Goal: Transaction & Acquisition: Purchase product/service

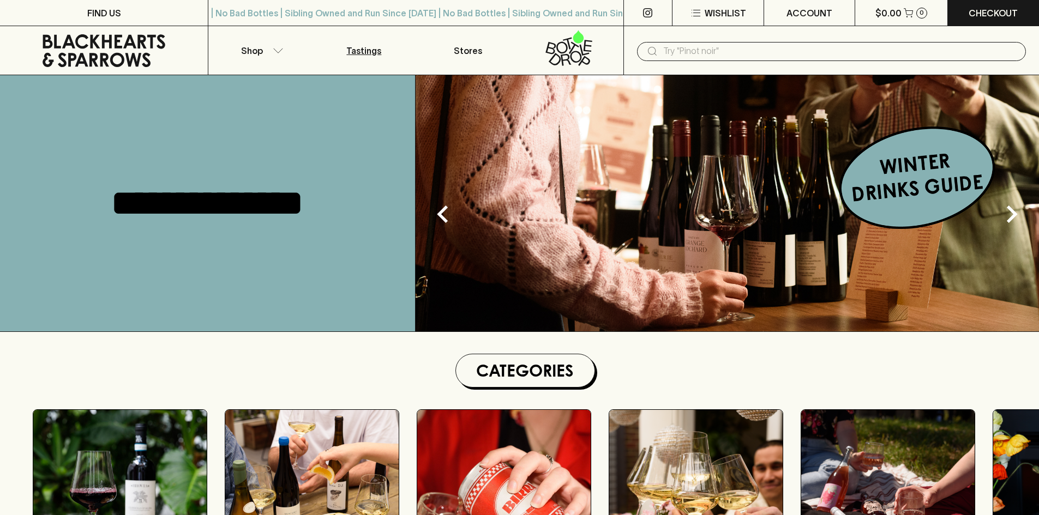
click at [326, 64] on link "Tastings" at bounding box center [364, 50] width 104 height 49
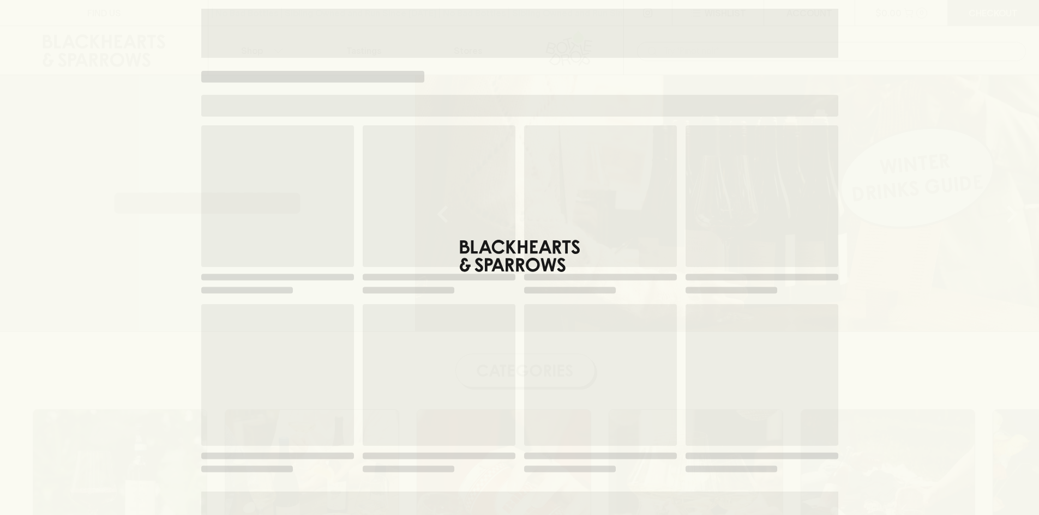
click at [254, 59] on div "Loading" at bounding box center [519, 305] width 654 height 610
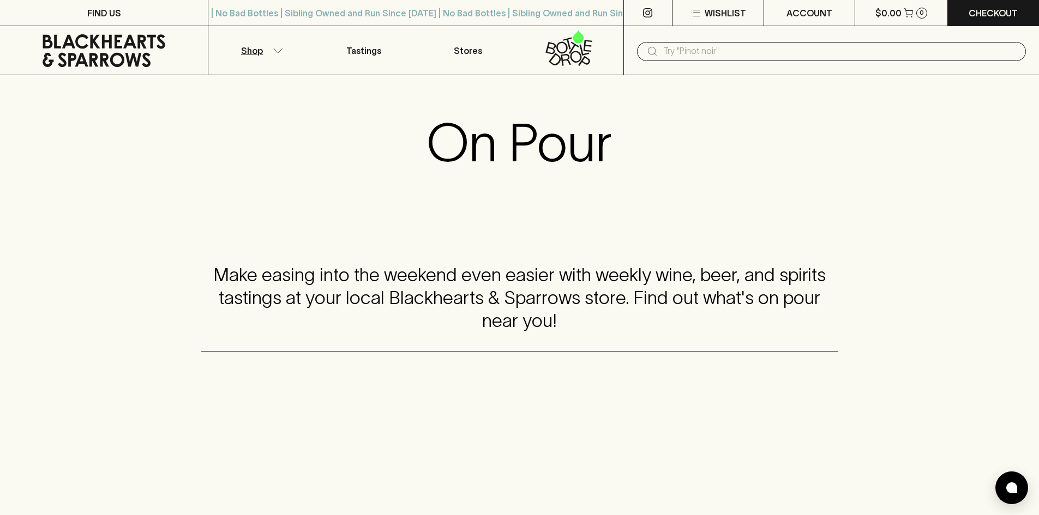
click at [262, 47] on p "Shop" at bounding box center [252, 50] width 22 height 13
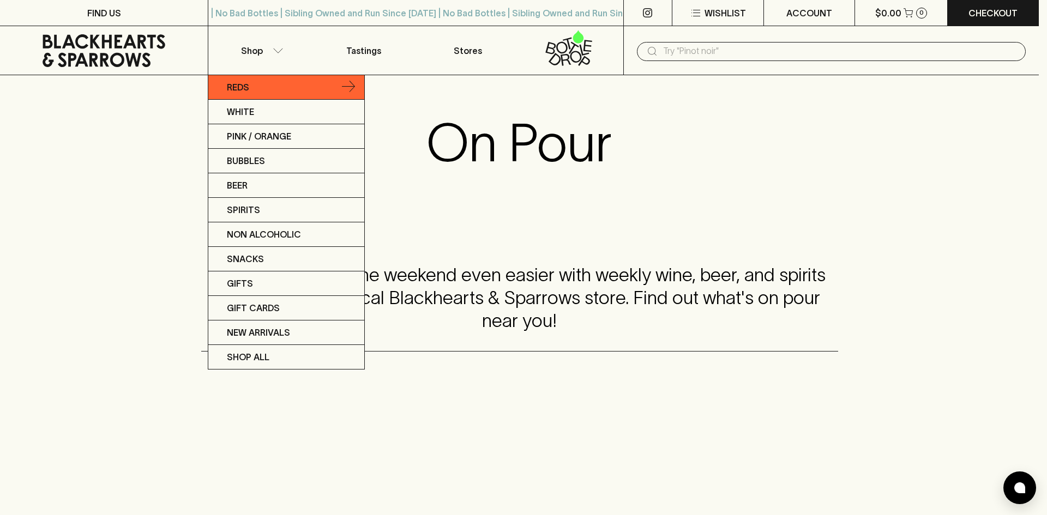
click at [270, 77] on link "Reds" at bounding box center [286, 87] width 156 height 25
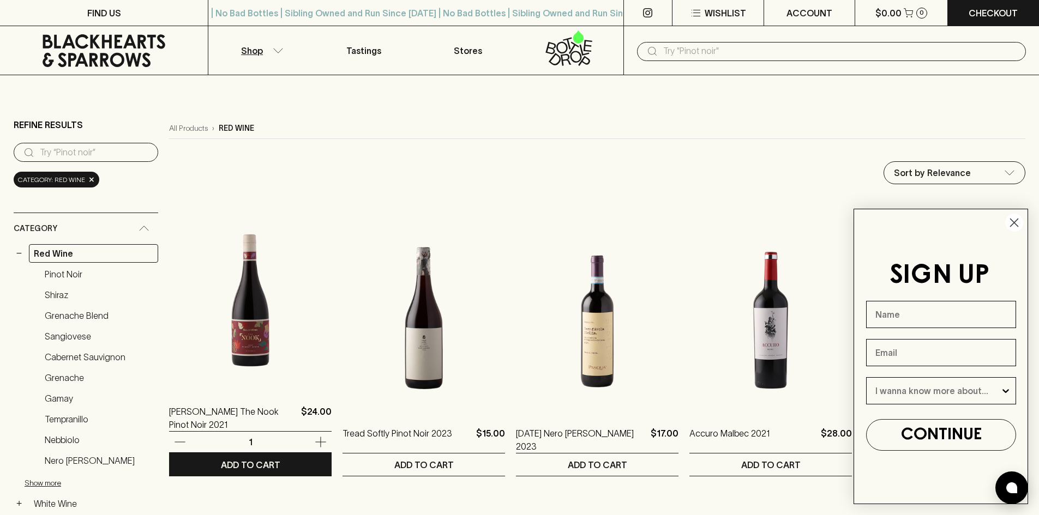
click at [245, 275] on img at bounding box center [250, 293] width 162 height 191
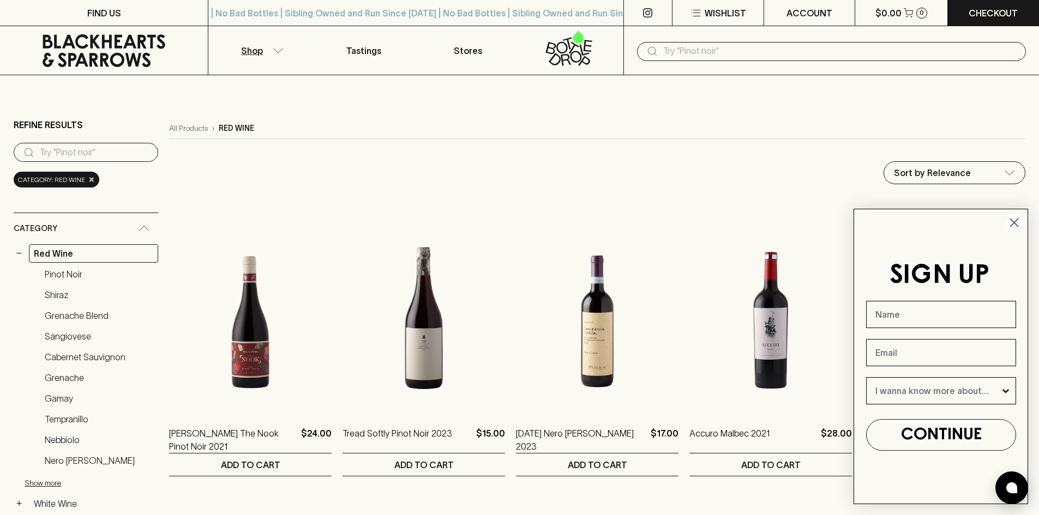
click at [1011, 219] on icon "Close dialog" at bounding box center [1014, 223] width 8 height 8
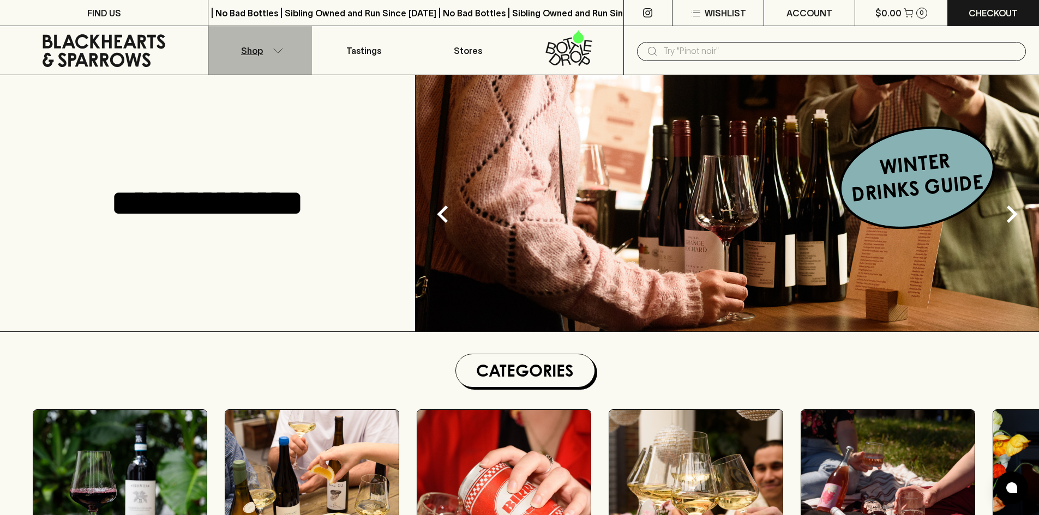
click at [245, 53] on p "Shop" at bounding box center [252, 50] width 22 height 13
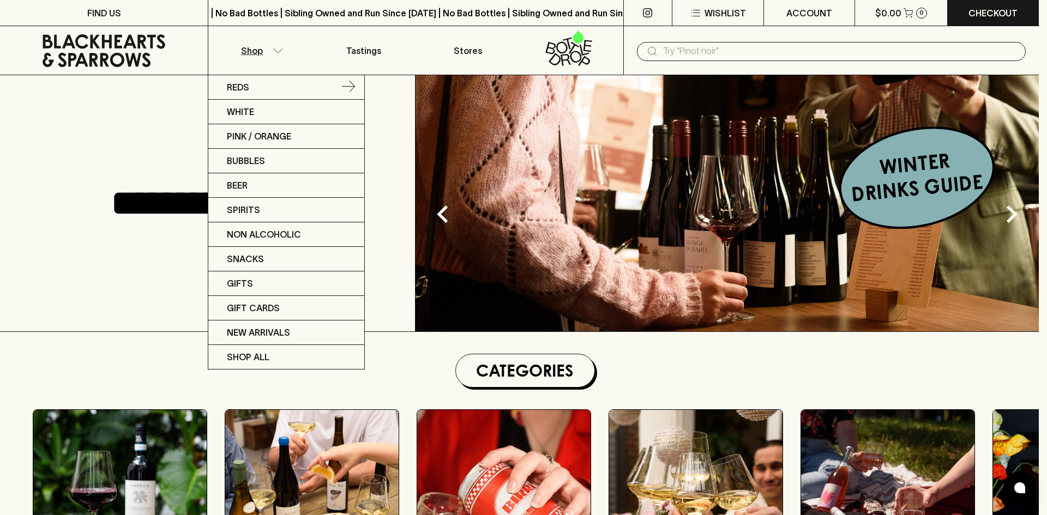
click at [251, 77] on link "Reds" at bounding box center [286, 87] width 156 height 25
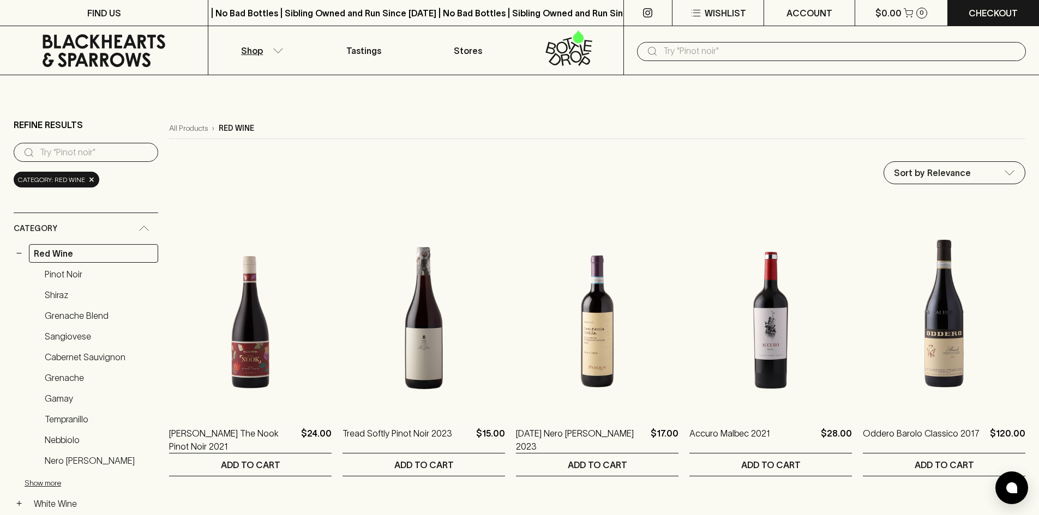
click at [679, 54] on input "text" at bounding box center [840, 51] width 354 height 17
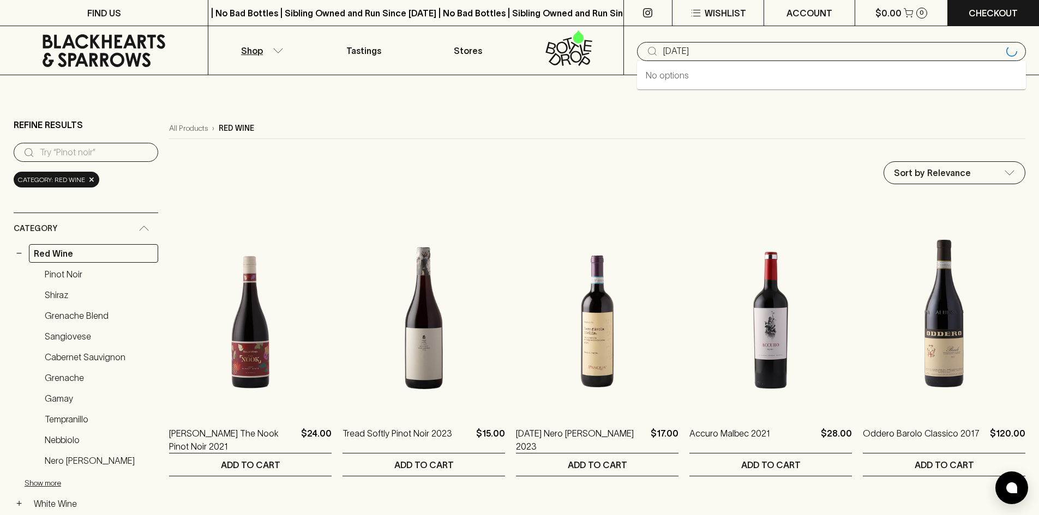
type input "[DATE]"
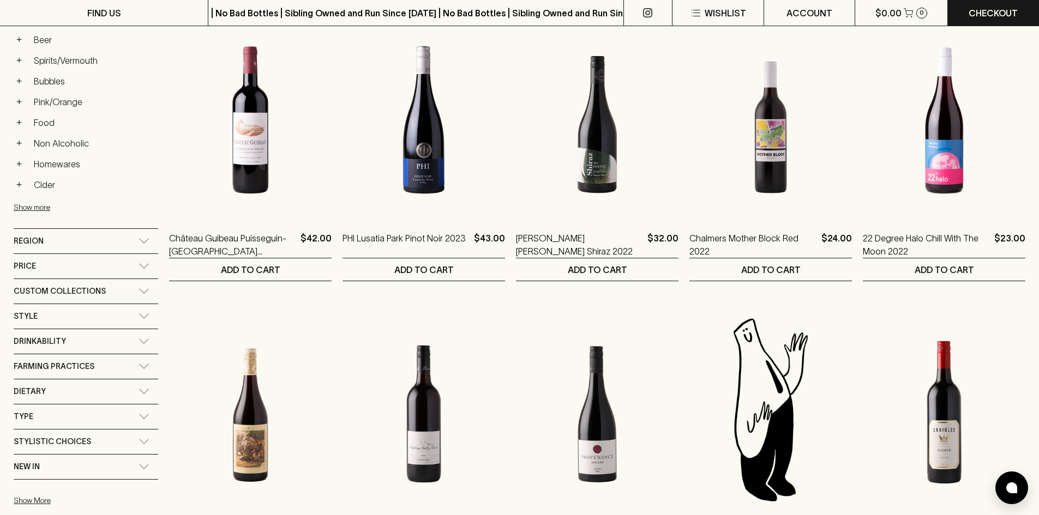
scroll to position [382, 0]
